Goal: Task Accomplishment & Management: Use online tool/utility

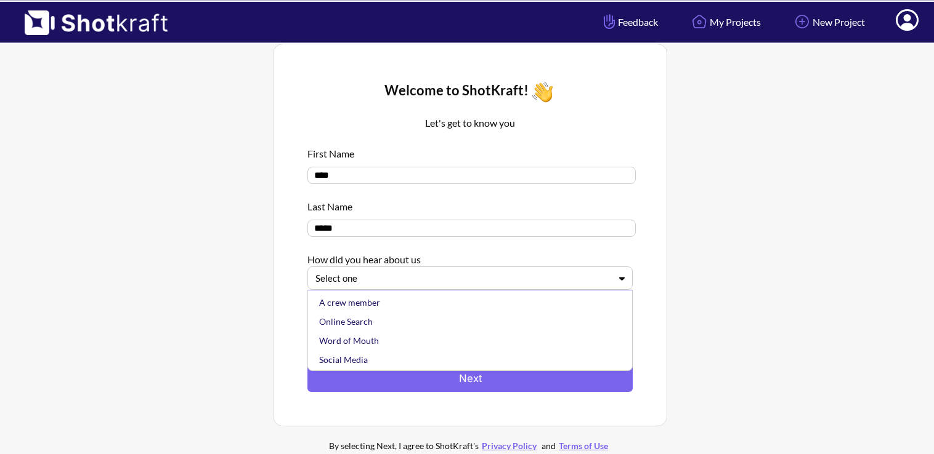
click at [500, 287] on div "Select one" at bounding box center [462, 278] width 297 height 17
click at [410, 319] on div "Online Search" at bounding box center [473, 321] width 313 height 19
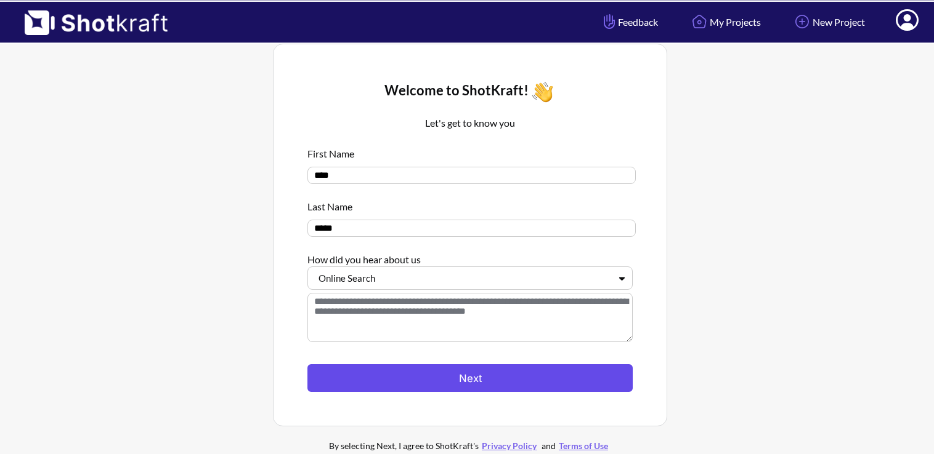
click at [473, 381] on button "Next" at bounding box center [469, 379] width 325 height 28
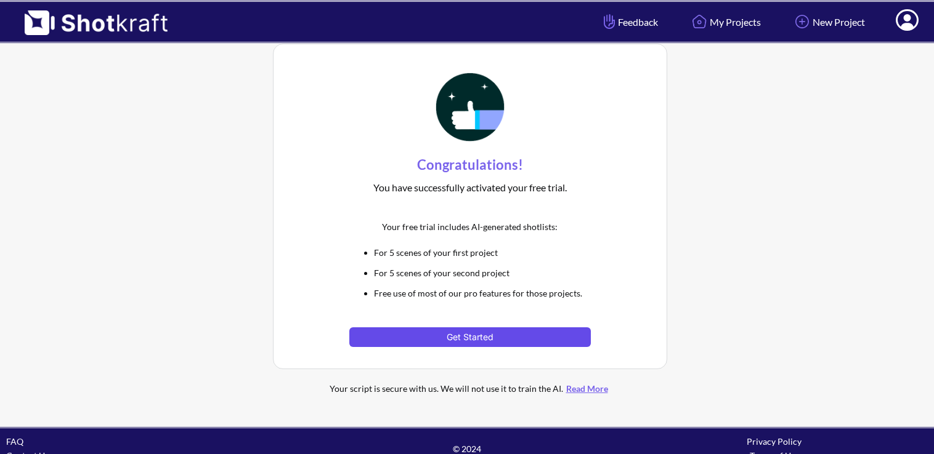
click at [508, 336] on button "Get Started" at bounding box center [469, 338] width 241 height 20
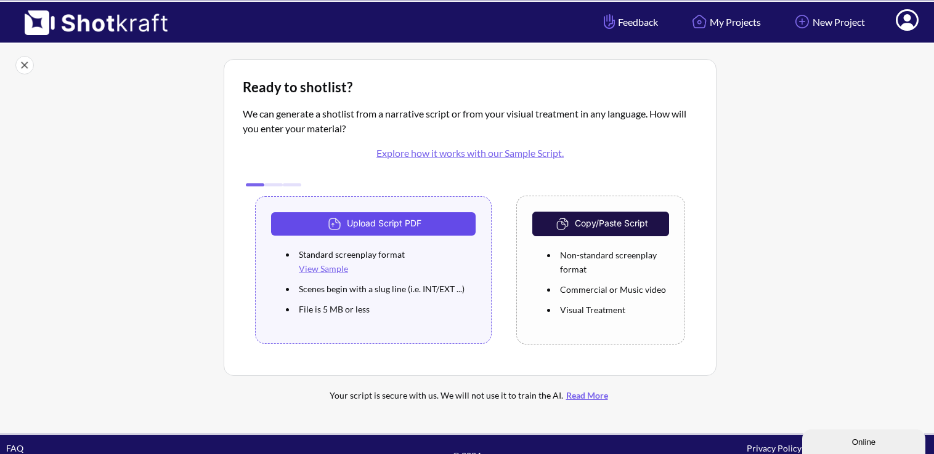
click at [422, 222] on button "Upload Script PDF" at bounding box center [373, 223] width 204 height 23
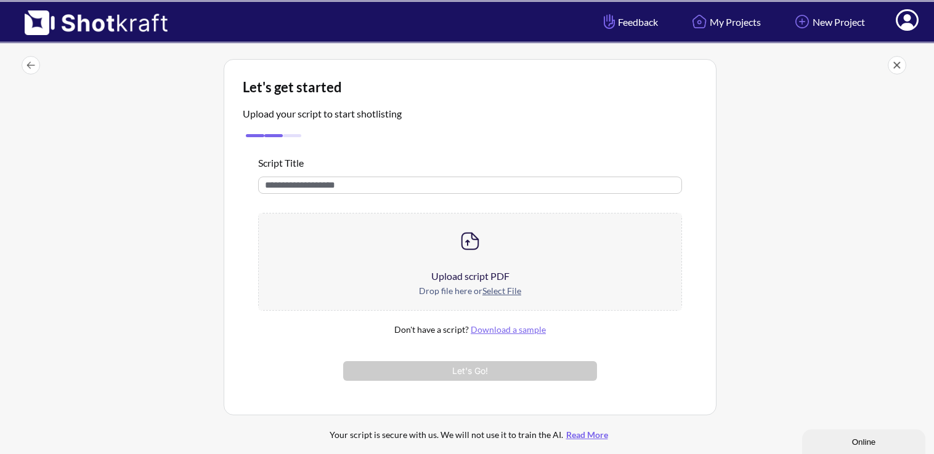
click at [384, 188] on input "text" at bounding box center [470, 185] width 424 height 17
type input "**********"
click at [472, 245] on img at bounding box center [470, 241] width 25 height 25
click at [451, 262] on div at bounding box center [470, 241] width 422 height 55
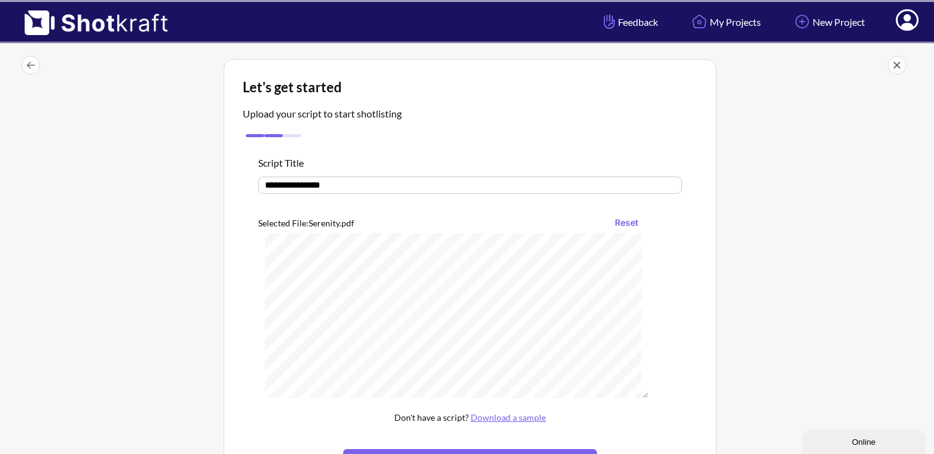
scroll to position [150, 0]
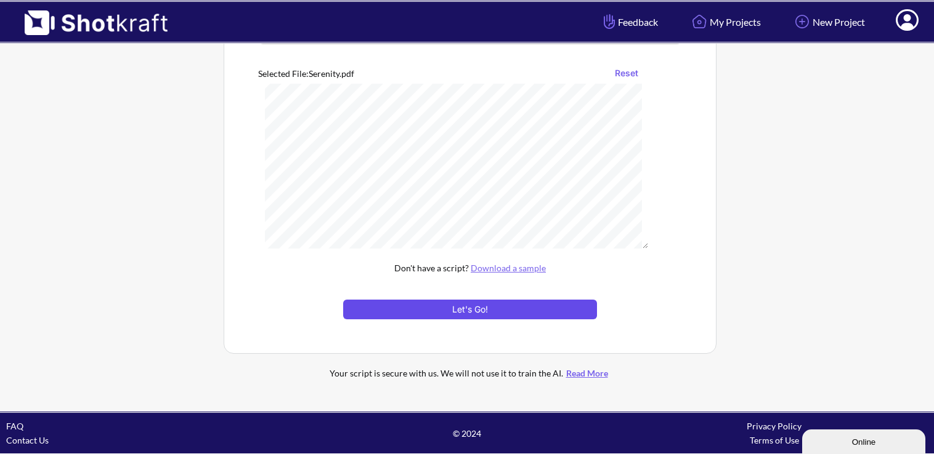
click at [520, 311] on button "Let's Go!" at bounding box center [470, 310] width 254 height 20
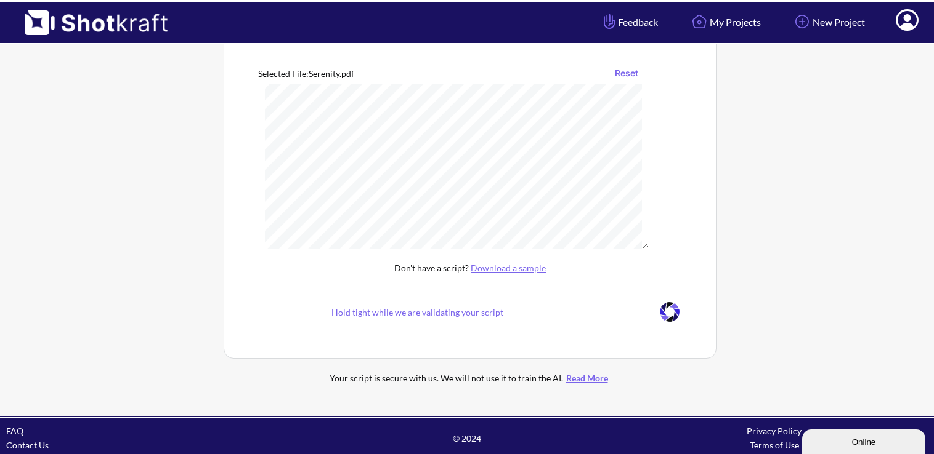
click at [520, 311] on span "Hold tight while we are validating your script" at bounding box center [417, 312] width 318 height 14
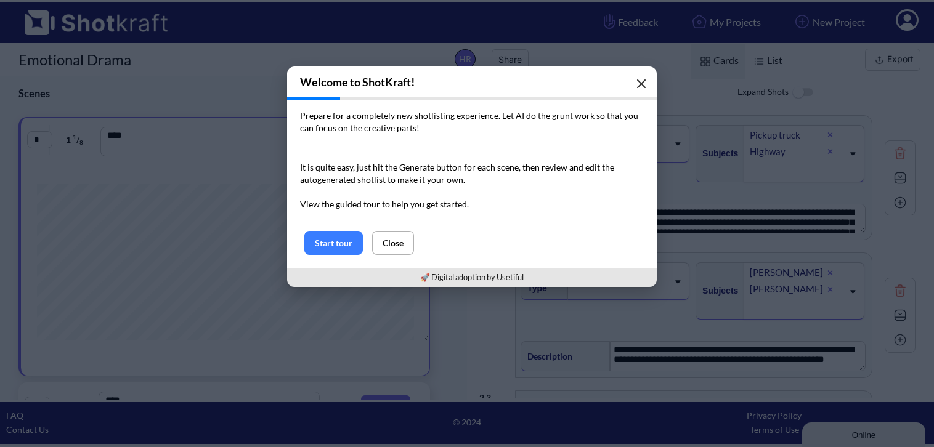
click at [640, 91] on button "button" at bounding box center [641, 83] width 25 height 25
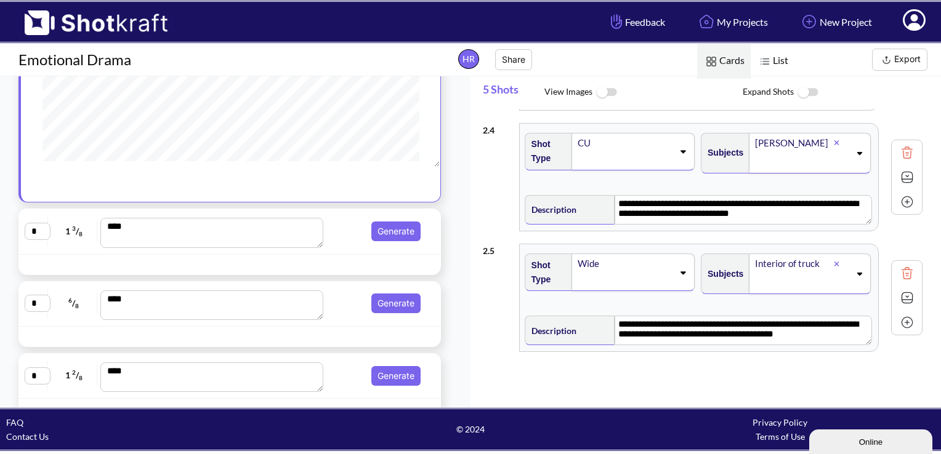
scroll to position [265, 0]
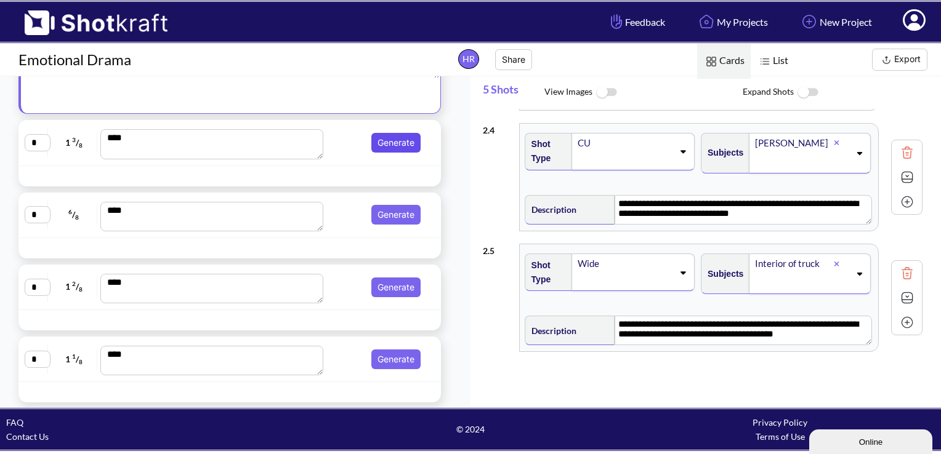
click at [402, 144] on button "Generate" at bounding box center [395, 143] width 49 height 20
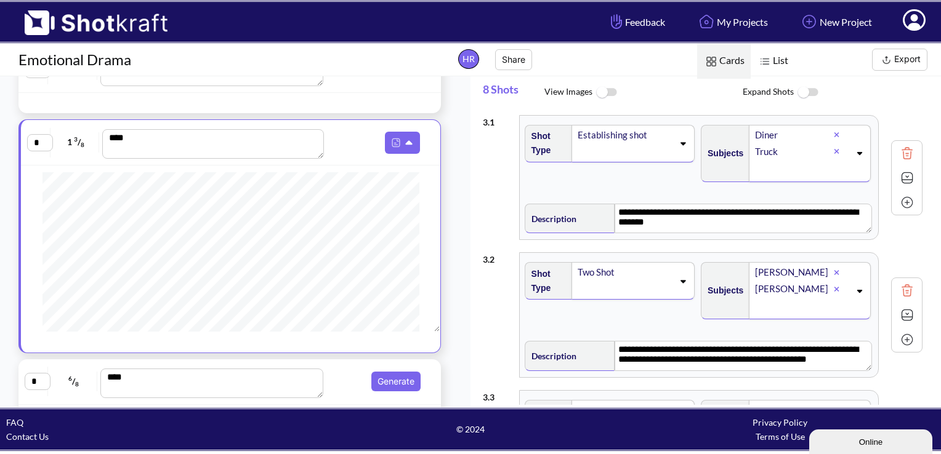
scroll to position [0, 0]
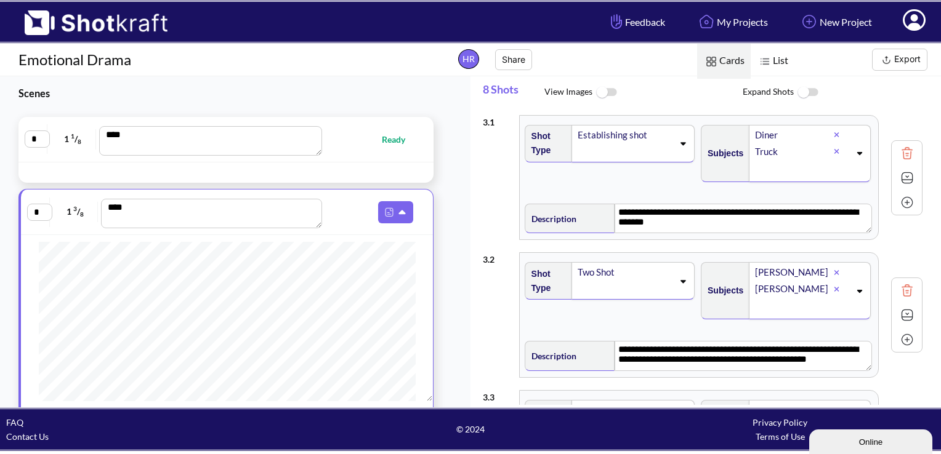
click at [600, 87] on img at bounding box center [606, 92] width 28 height 26
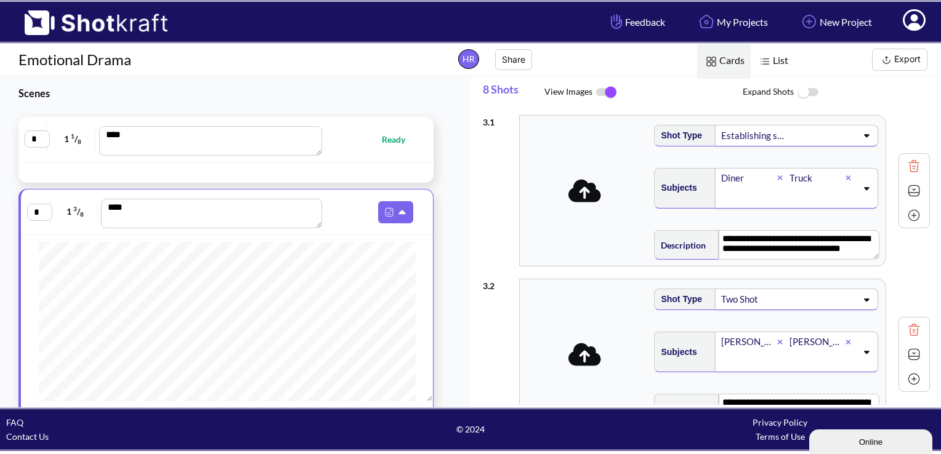
click at [576, 186] on icon at bounding box center [584, 190] width 33 height 23
